Goal: Task Accomplishment & Management: Use online tool/utility

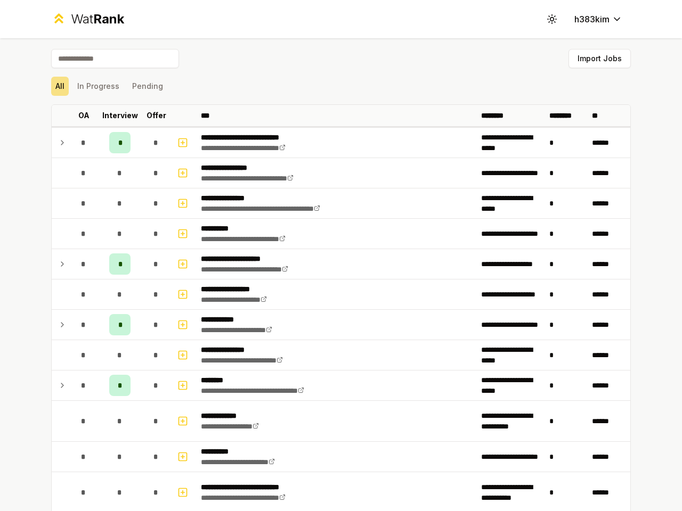
click at [548, 19] on icon at bounding box center [551, 19] width 10 height 10
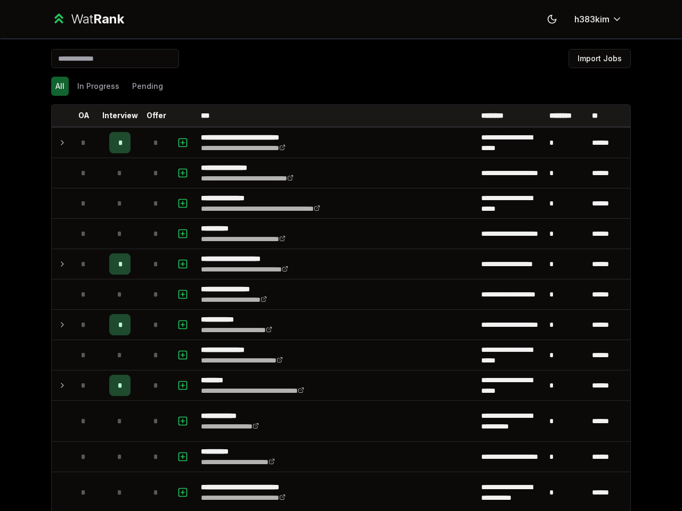
click at [594, 59] on button "Import Jobs" at bounding box center [599, 58] width 62 height 19
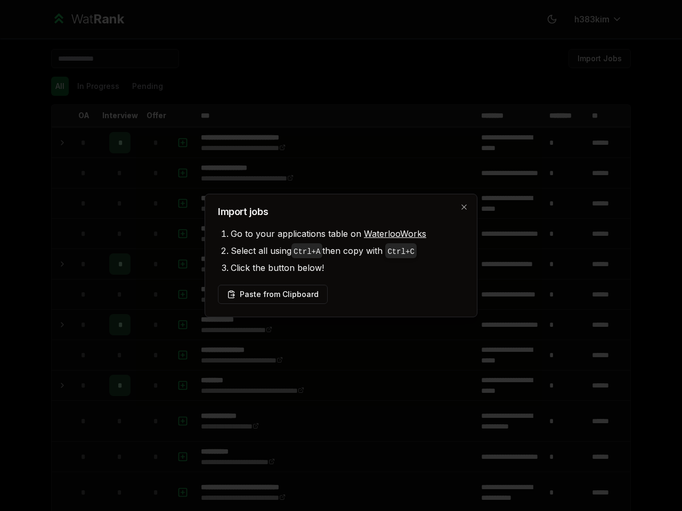
click at [55, 86] on div at bounding box center [341, 255] width 682 height 511
click at [94, 86] on div at bounding box center [341, 255] width 682 height 511
click at [143, 86] on button "Pending" at bounding box center [147, 86] width 39 height 19
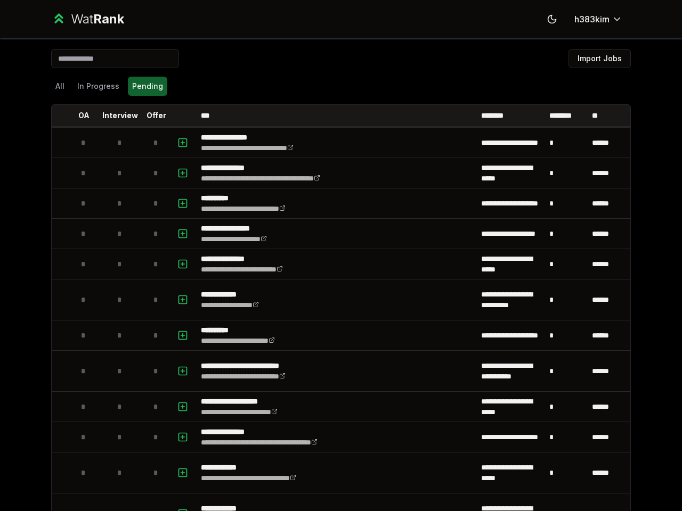
click at [56, 116] on th at bounding box center [60, 115] width 17 height 21
click at [79, 116] on p "OA" at bounding box center [83, 115] width 11 height 11
click at [116, 116] on p "Interview" at bounding box center [120, 115] width 36 height 11
click at [152, 116] on p "Offer" at bounding box center [156, 115] width 20 height 11
click at [179, 116] on th at bounding box center [184, 115] width 26 height 21
